Goal: Task Accomplishment & Management: Use online tool/utility

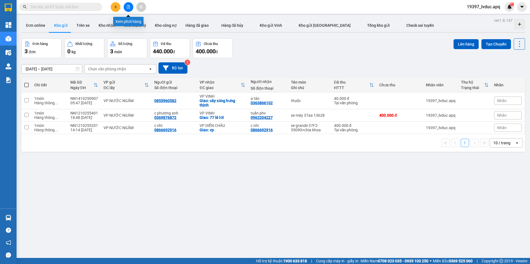
click at [128, 8] on icon "file-add" at bounding box center [129, 7] width 4 height 4
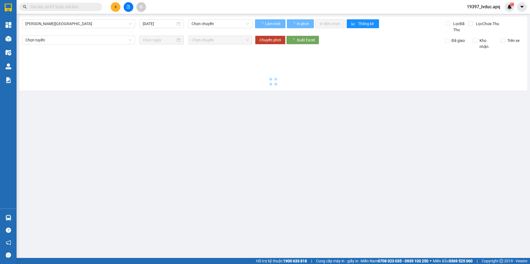
type input "[DATE]"
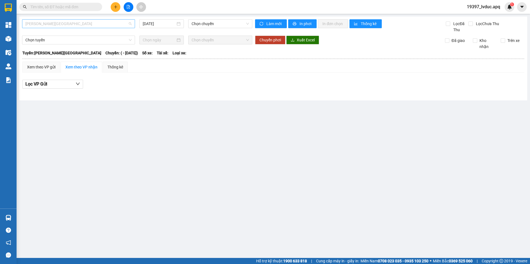
click at [110, 22] on span "[PERSON_NAME][GEOGRAPHIC_DATA]" at bounding box center [78, 24] width 106 height 8
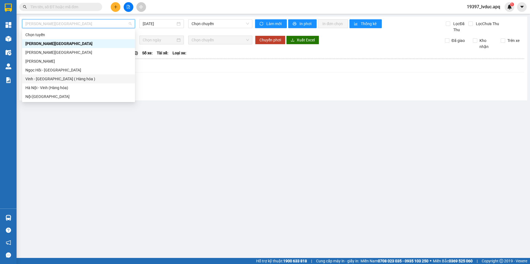
click at [78, 81] on div "Vinh - [GEOGRAPHIC_DATA] ( Hàng hóa )" at bounding box center [78, 79] width 106 height 6
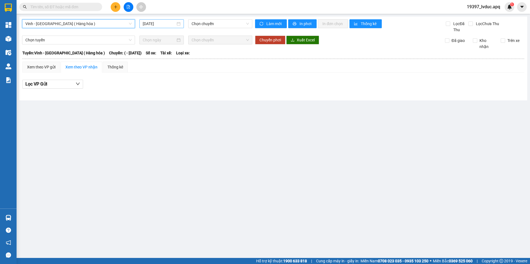
click at [168, 26] on input "[DATE]" at bounding box center [159, 24] width 33 height 6
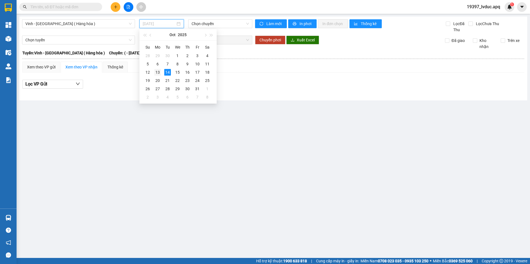
click at [158, 75] on div "13" at bounding box center [157, 72] width 7 height 7
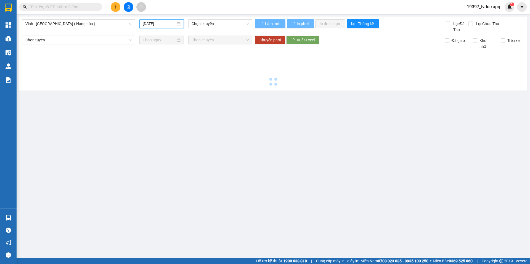
type input "[DATE]"
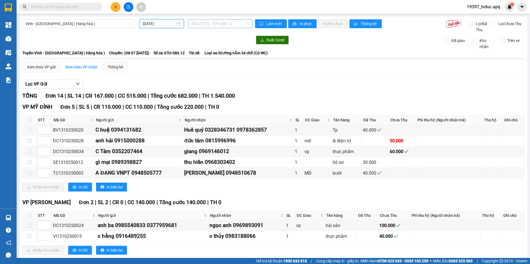
click at [210, 27] on span "08:07 (TC) - 37H-086.12" at bounding box center [220, 24] width 57 height 8
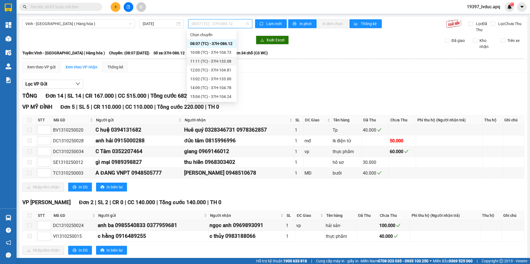
scroll to position [83, 0]
click at [223, 59] on div "23:05 (TC) - 37H-133.02" at bounding box center [211, 58] width 43 height 6
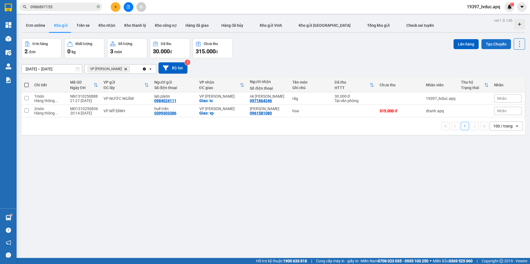
drag, startPoint x: 485, startPoint y: 45, endPoint x: 482, endPoint y: 42, distance: 3.9
click at [483, 44] on button "Tạo Chuyến" at bounding box center [497, 44] width 30 height 10
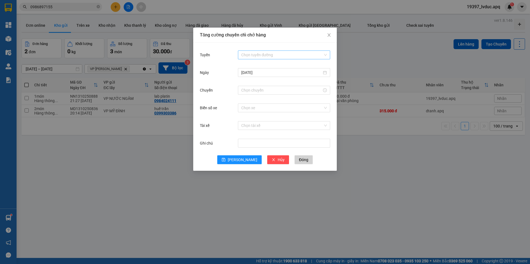
drag, startPoint x: 264, startPoint y: 56, endPoint x: 272, endPoint y: 54, distance: 7.8
click at [271, 54] on input "Tuyến" at bounding box center [282, 55] width 82 height 8
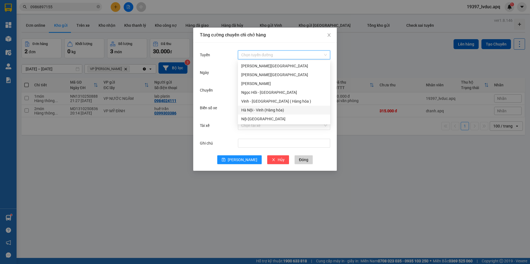
click at [253, 112] on div "Hà Nội - Vinh (Hàng hóa)" at bounding box center [284, 110] width 86 height 6
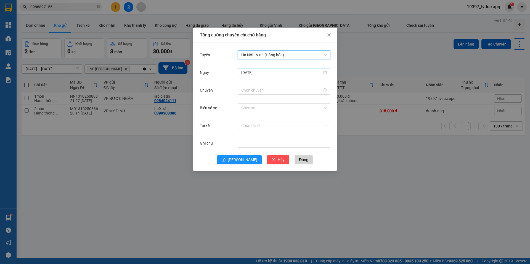
click at [255, 72] on input "[DATE]" at bounding box center [281, 73] width 81 height 6
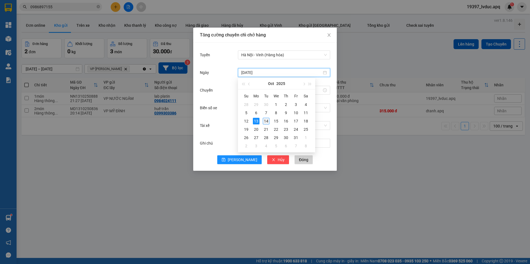
type input "[DATE]"
click at [264, 119] on div "14" at bounding box center [266, 121] width 7 height 7
click at [250, 88] on input "Chuyến" at bounding box center [281, 90] width 81 height 6
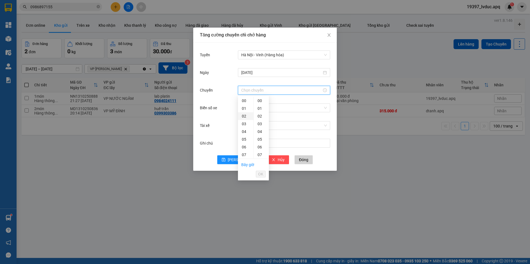
scroll to position [55, 0]
click at [246, 108] on div "08" at bounding box center [245, 108] width 15 height 8
click at [261, 106] on div "40" at bounding box center [261, 106] width 15 height 8
type input "08:40"
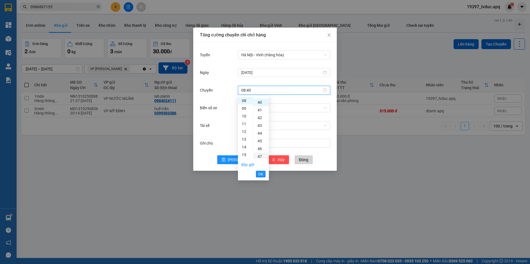
scroll to position [309, 0]
click at [260, 174] on span "OK" at bounding box center [260, 174] width 5 height 6
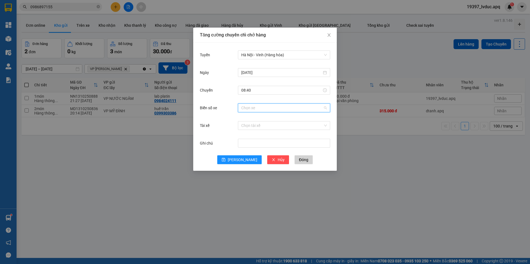
click at [278, 106] on input "Biển số xe" at bounding box center [282, 108] width 82 height 8
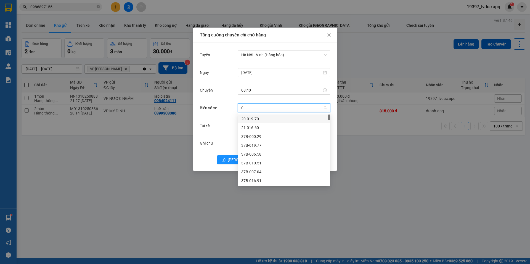
type input "03"
click at [272, 120] on div "37H-133.03" at bounding box center [284, 119] width 86 height 6
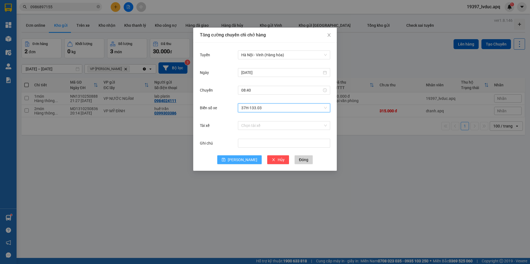
click at [244, 163] on span "[PERSON_NAME]" at bounding box center [243, 160] width 30 height 6
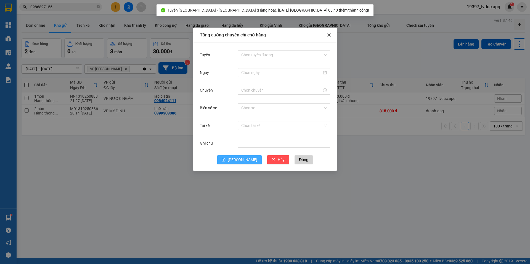
click at [328, 36] on icon "close" at bounding box center [329, 34] width 3 height 3
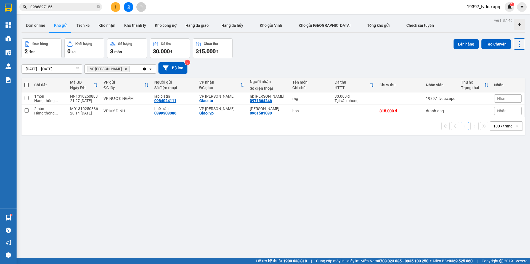
click at [188, 70] on div "[DATE] – [DATE] Press the down arrow key to interact with the calendar and sele…" at bounding box center [274, 67] width 504 height 11
click at [185, 72] on button "Bộ lọc" at bounding box center [173, 67] width 29 height 11
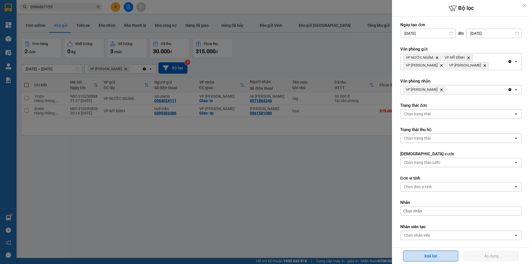
click at [417, 255] on button "Xoá lọc" at bounding box center [430, 256] width 55 height 11
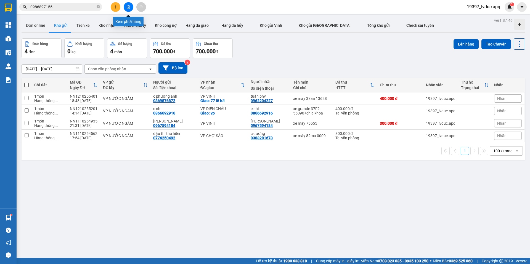
click at [129, 8] on icon "file-add" at bounding box center [129, 7] width 4 height 4
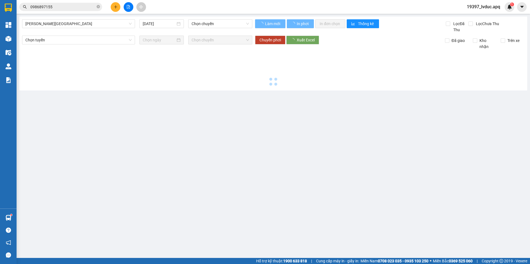
type input "[DATE]"
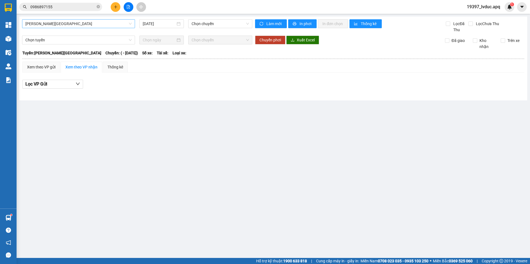
click at [111, 27] on span "[PERSON_NAME][GEOGRAPHIC_DATA]" at bounding box center [78, 24] width 106 height 8
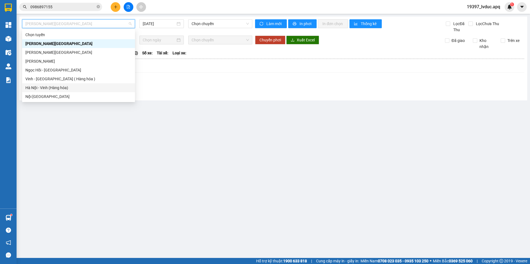
click at [79, 90] on div "Hà Nội - Vinh (Hàng hóa)" at bounding box center [78, 88] width 106 height 6
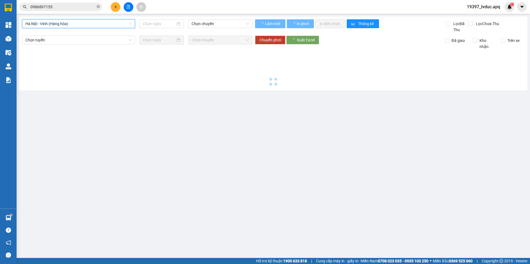
type input "[DATE]"
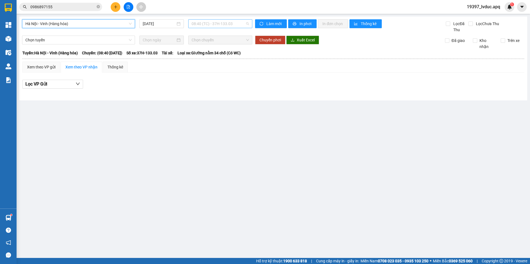
click at [195, 20] on span "08:40 (TC) - 37H-133.03" at bounding box center [220, 24] width 57 height 8
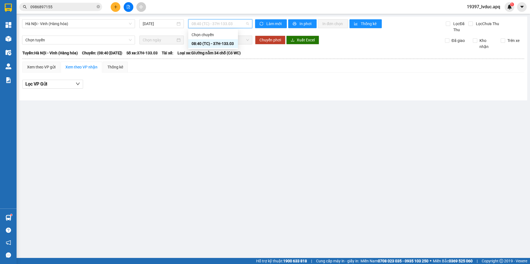
click at [199, 42] on div "08:40 (TC) - 37H-133.03" at bounding box center [213, 44] width 43 height 6
click at [127, 6] on icon "file-add" at bounding box center [129, 7] width 4 height 4
drag, startPoint x: 115, startPoint y: 25, endPoint x: 110, endPoint y: 25, distance: 4.7
click at [114, 25] on span "Hà Nội - Vinh (Hàng hóa)" at bounding box center [78, 24] width 106 height 8
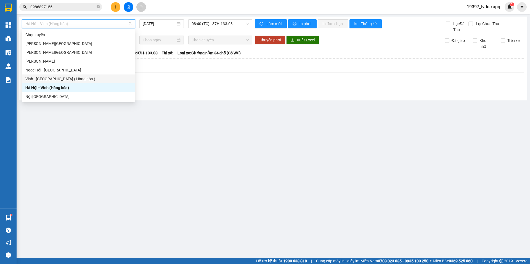
click at [65, 80] on div "Vinh - [GEOGRAPHIC_DATA] ( Hàng hóa )" at bounding box center [78, 79] width 106 height 6
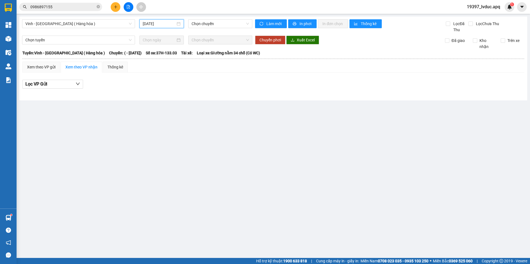
click at [169, 21] on input "[DATE]" at bounding box center [159, 24] width 33 height 6
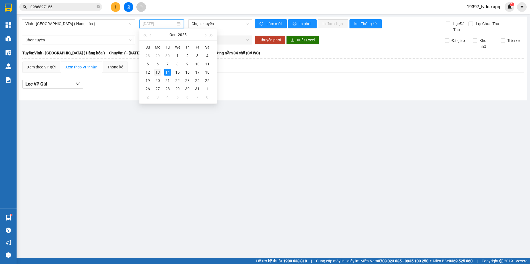
click at [157, 74] on div "13" at bounding box center [157, 72] width 7 height 7
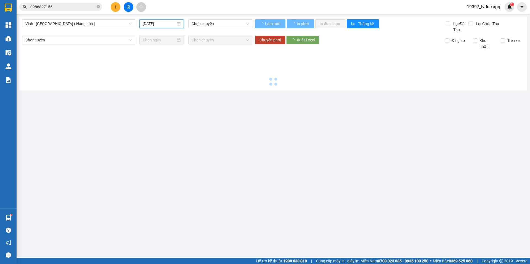
type input "[DATE]"
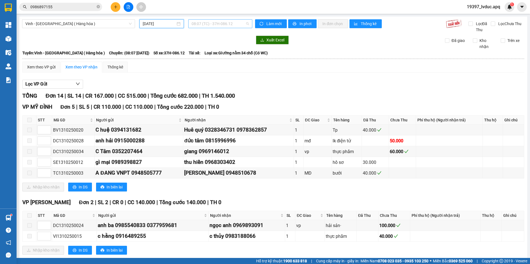
click at [203, 25] on span "08:07 (TC) - 37H-086.12" at bounding box center [220, 24] width 57 height 8
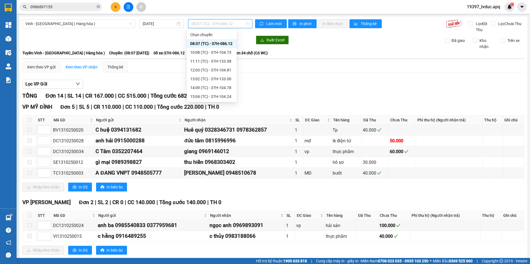
click at [206, 41] on div "08:07 (TC) - 37H-086.12" at bounding box center [211, 44] width 43 height 6
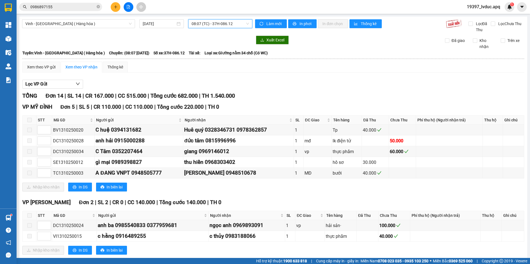
click at [211, 23] on span "08:07 (TC) - 37H-086.12" at bounding box center [220, 24] width 57 height 8
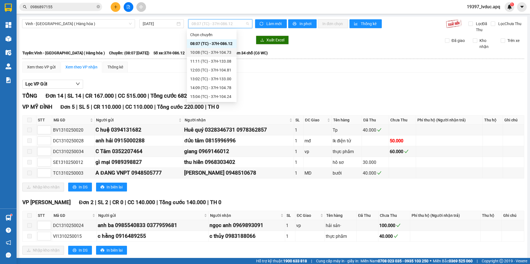
click at [199, 51] on div "10:08 (TC) - 37H-104.73" at bounding box center [211, 52] width 43 height 6
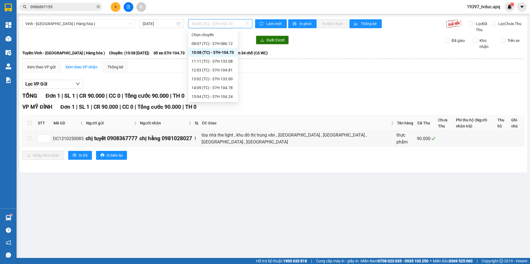
click at [200, 26] on span "10:08 (TC) - 37H-104.73" at bounding box center [220, 24] width 57 height 8
click at [220, 61] on div "11:11 (TC) - 37H-133.08" at bounding box center [213, 61] width 43 height 6
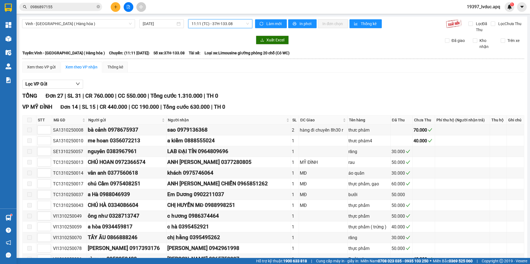
click at [199, 22] on span "11:11 (TC) - 37H-133.08" at bounding box center [220, 24] width 57 height 8
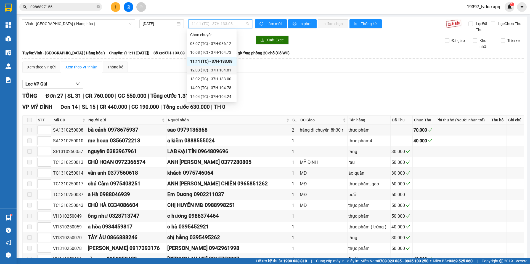
click at [219, 70] on div "12:03 (TC) - 37H-104.81" at bounding box center [211, 70] width 43 height 6
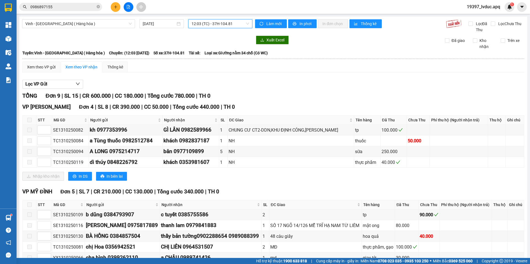
click at [214, 15] on main "Vinh - [GEOGRAPHIC_DATA] ( Hàng hóa ) [DATE] 12:03 12:03 (TC) - 37H-104.81 Làm …" at bounding box center [265, 129] width 530 height 258
click at [211, 20] on span "12:03 (TC) - 37H-104.81" at bounding box center [220, 24] width 57 height 8
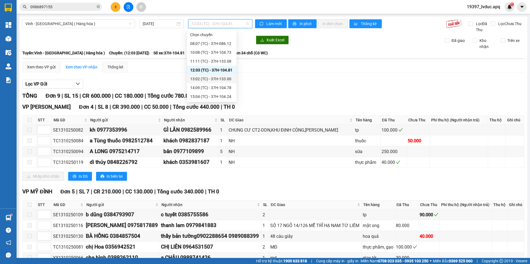
click at [204, 77] on div "13:02 (TC) - 37H-133.00" at bounding box center [211, 79] width 43 height 6
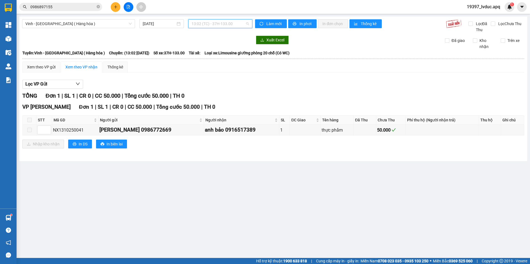
click at [236, 23] on span "13:02 (TC) - 37H-133.00" at bounding box center [220, 24] width 57 height 8
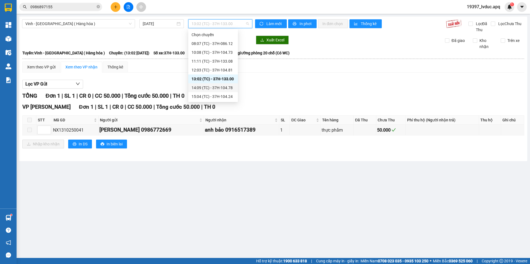
click at [219, 87] on div "14:09 (TC) - 37H-104.78" at bounding box center [213, 88] width 43 height 6
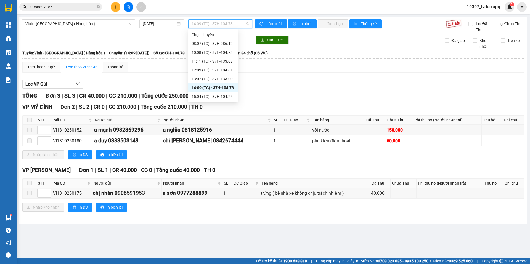
click at [226, 25] on span "14:09 (TC) - 37H-104.78" at bounding box center [220, 24] width 57 height 8
click at [221, 98] on div "15:04 (TC) - 37H-104.24" at bounding box center [213, 97] width 43 height 6
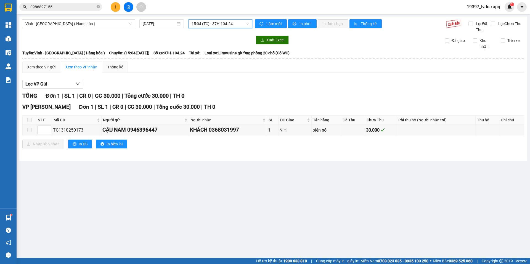
click at [238, 26] on span "15:04 (TC) - 37H-104.24" at bounding box center [220, 24] width 57 height 8
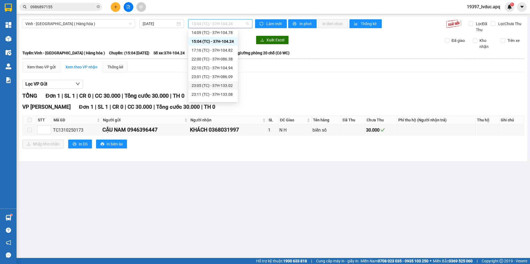
scroll to position [28, 0]
click at [211, 76] on div "17:16 (TC) - 37H-104.82" at bounding box center [213, 78] width 43 height 6
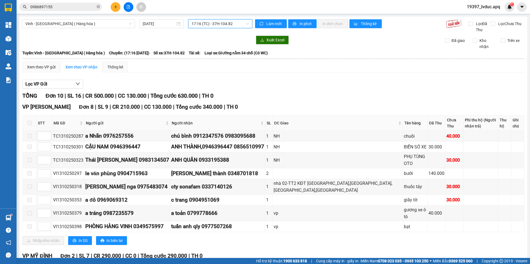
click at [201, 24] on span "17:16 (TC) - 37H-104.82" at bounding box center [220, 24] width 57 height 8
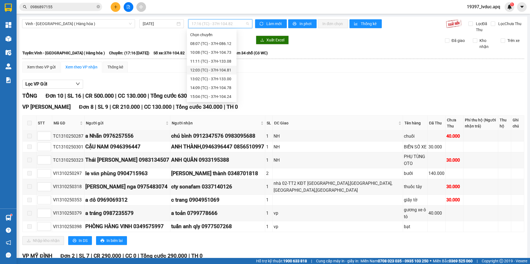
click at [203, 70] on div "12:03 (TC) - 37H-104.81" at bounding box center [211, 70] width 43 height 6
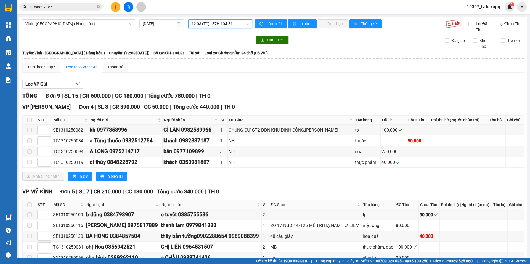
click at [215, 25] on span "12:03 (TC) - 37H-104.81" at bounding box center [220, 24] width 57 height 8
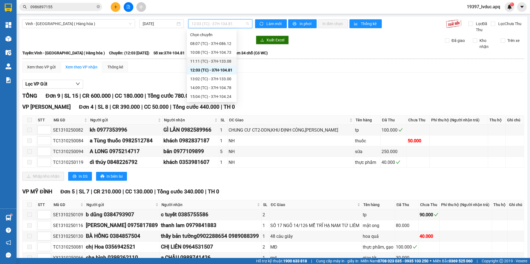
click at [209, 62] on div "11:11 (TC) - 37H-133.08" at bounding box center [211, 61] width 43 height 6
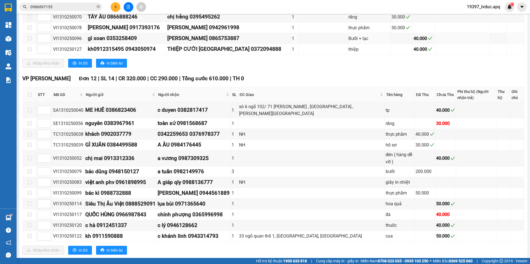
scroll to position [249, 0]
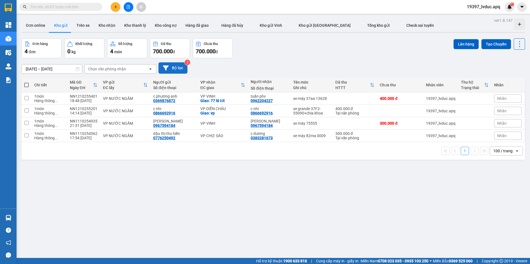
click at [174, 67] on button "Bộ lọc" at bounding box center [173, 67] width 29 height 11
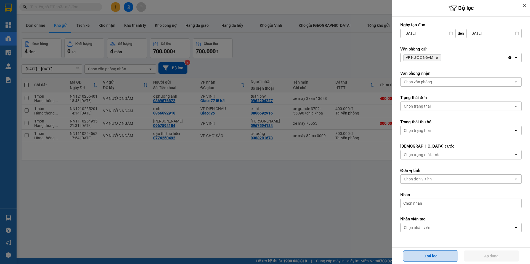
click at [438, 253] on button "Xoá lọc" at bounding box center [430, 256] width 55 height 11
type input "12/10/2025"
type input "[DATE]"
type input "12/10/2025 – 14/10/2025"
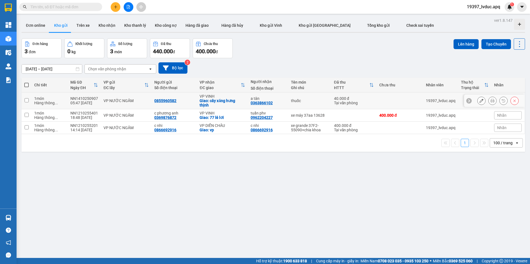
click at [285, 99] on td "a tân 0363866102" at bounding box center [268, 101] width 40 height 17
checkbox input "true"
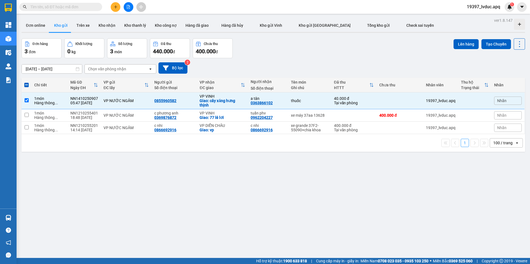
click at [444, 36] on div "ver 1.8.147 Đơn online Kho gửi Trên xe Kho nhận Kho thanh lý Kho công nợ Hàng đ…" at bounding box center [273, 149] width 508 height 264
click at [455, 43] on button "Lên hàng" at bounding box center [466, 44] width 25 height 10
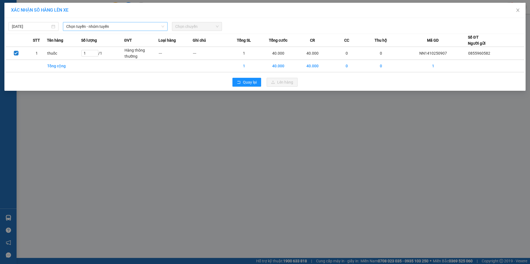
click at [116, 25] on span "Chọn tuyến - nhóm tuyến" at bounding box center [115, 26] width 98 height 8
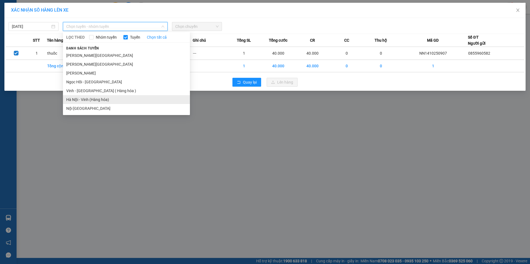
click at [97, 99] on li "Hà Nội - Vinh (Hàng hóa)" at bounding box center [126, 99] width 127 height 9
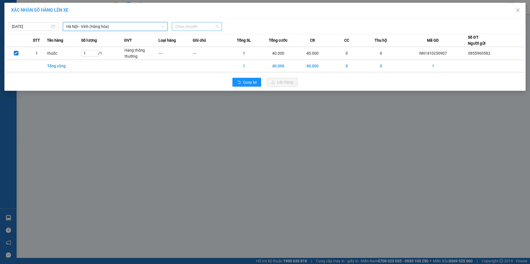
drag, startPoint x: 179, startPoint y: 24, endPoint x: 179, endPoint y: 27, distance: 3.0
click at [179, 25] on span "Chọn chuyến" at bounding box center [196, 26] width 43 height 8
click at [190, 46] on div "08:40 (TC) - 37H-133.03" at bounding box center [196, 46] width 43 height 6
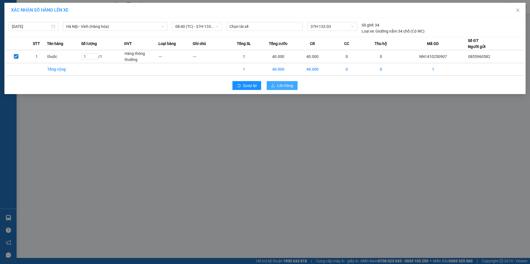
click at [278, 88] on span "Lên hàng" at bounding box center [285, 86] width 16 height 6
